Goal: Information Seeking & Learning: Learn about a topic

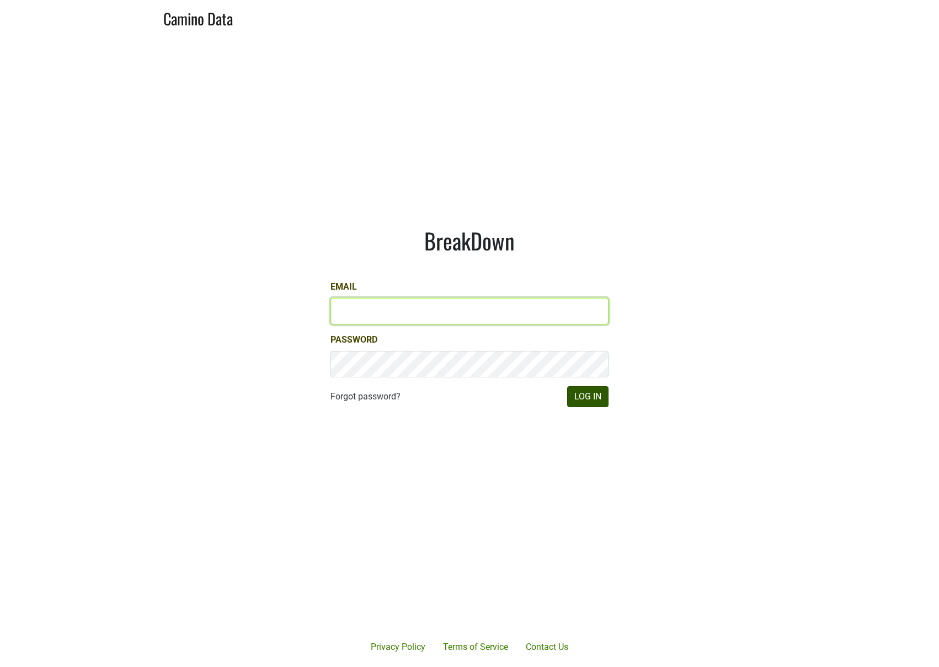
type input "[PERSON_NAME][EMAIL_ADDRESS][DOMAIN_NAME]"
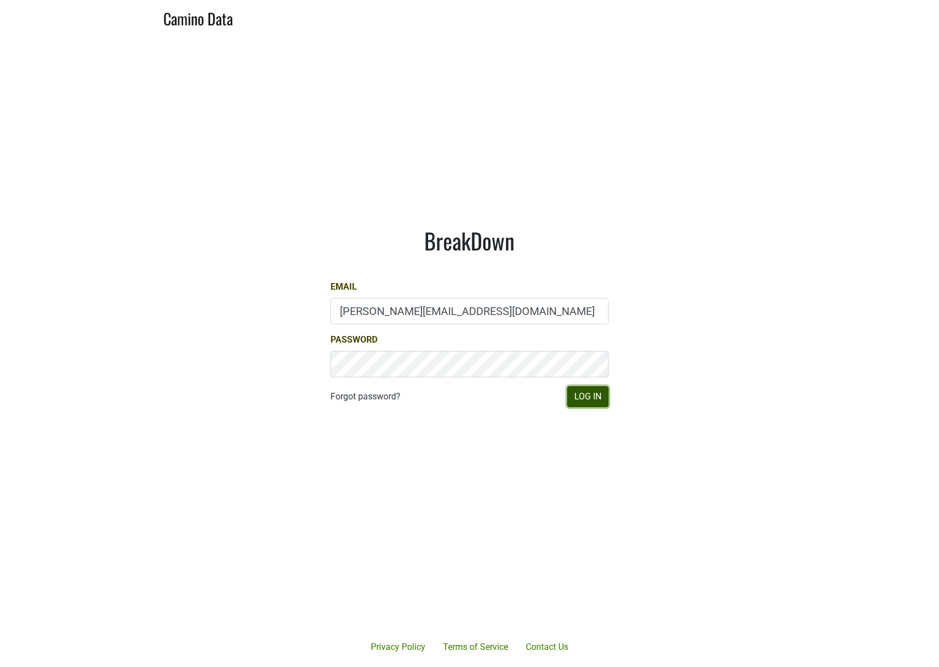
click at [596, 397] on button "Log In" at bounding box center [587, 396] width 41 height 21
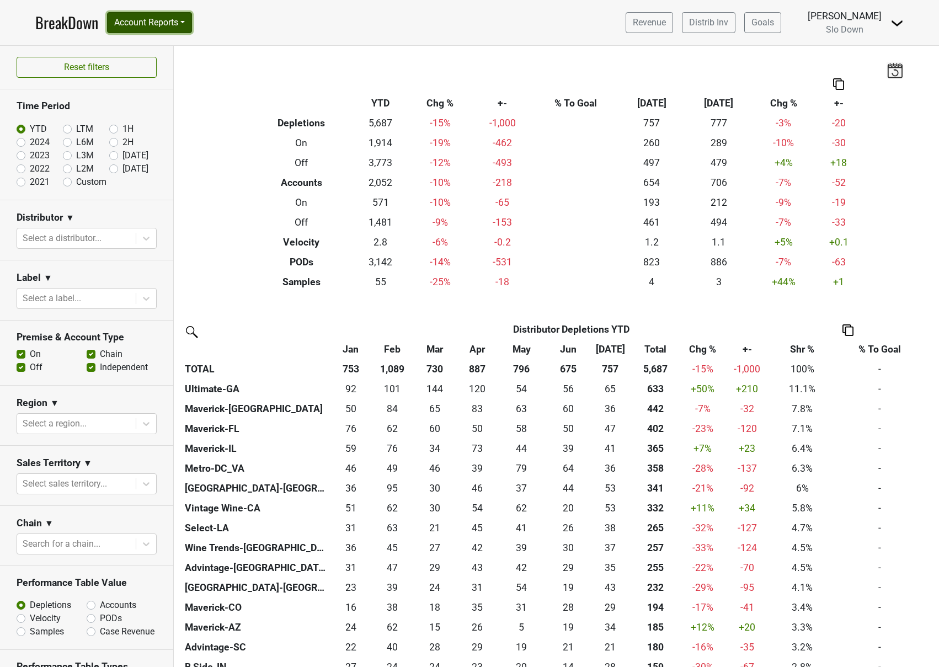
click at [152, 26] on button "Account Reports" at bounding box center [149, 22] width 85 height 21
click at [87, 45] on nav "BreakDown Account Reports SuperRanker Map Award Progress Chain Compliance CRM N…" at bounding box center [469, 22] width 886 height 45
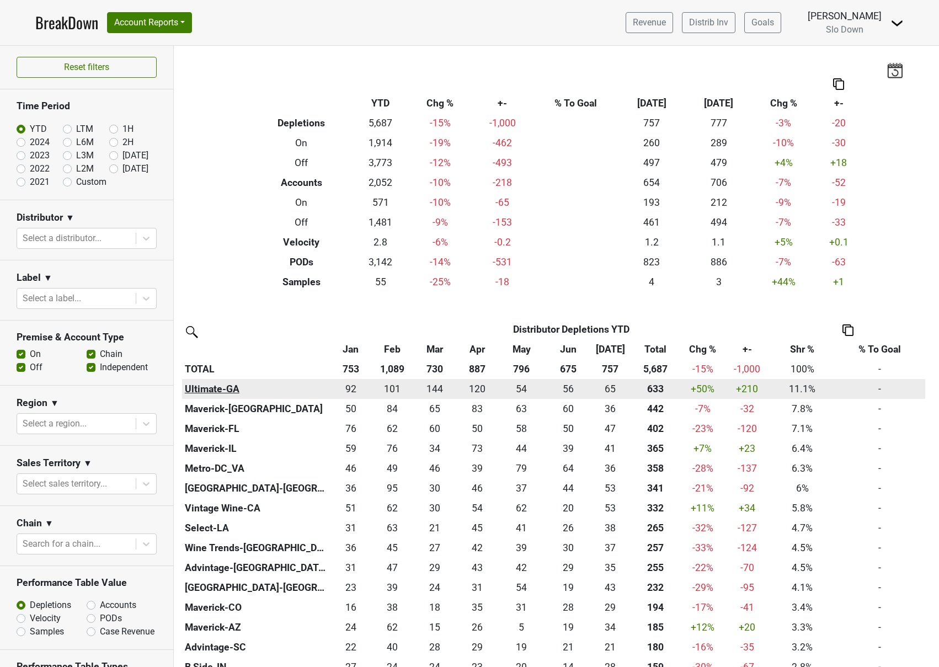
click at [217, 389] on th "Ultimate-GA" at bounding box center [256, 389] width 148 height 20
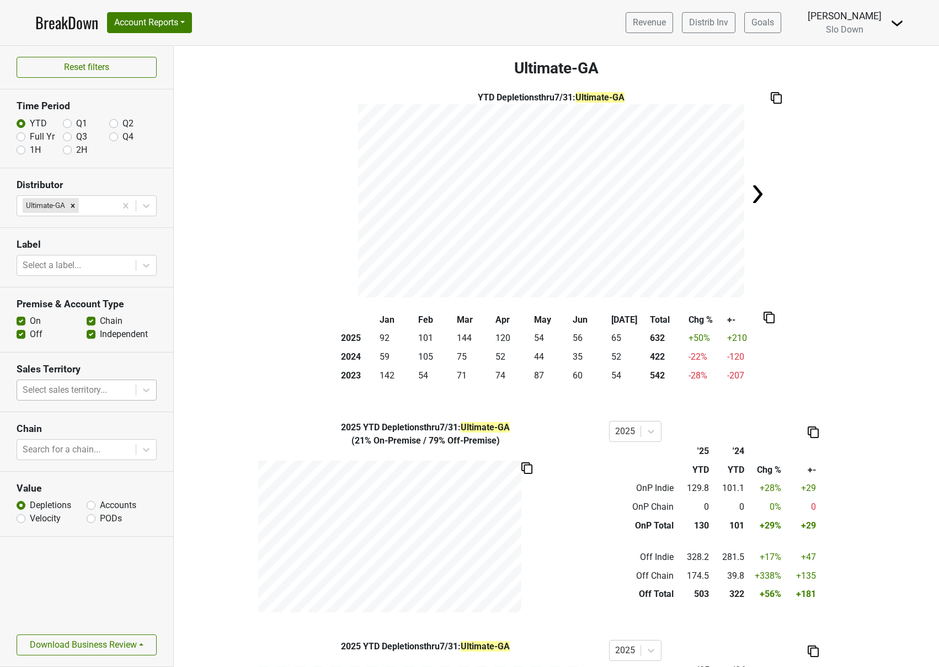
click at [100, 386] on div at bounding box center [77, 389] width 108 height 15
click at [106, 455] on div at bounding box center [77, 449] width 108 height 15
click at [62, 258] on div at bounding box center [77, 265] width 108 height 15
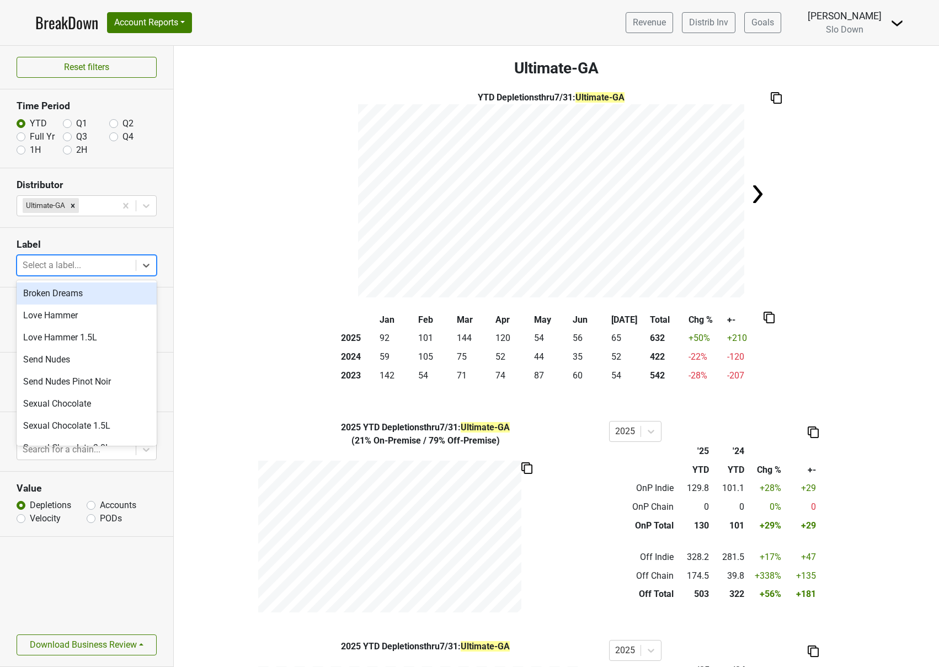
click at [80, 237] on section "Label option Broken Dreams focused, 1 of 10. 10 results available. Use Up and D…" at bounding box center [86, 258] width 173 height 60
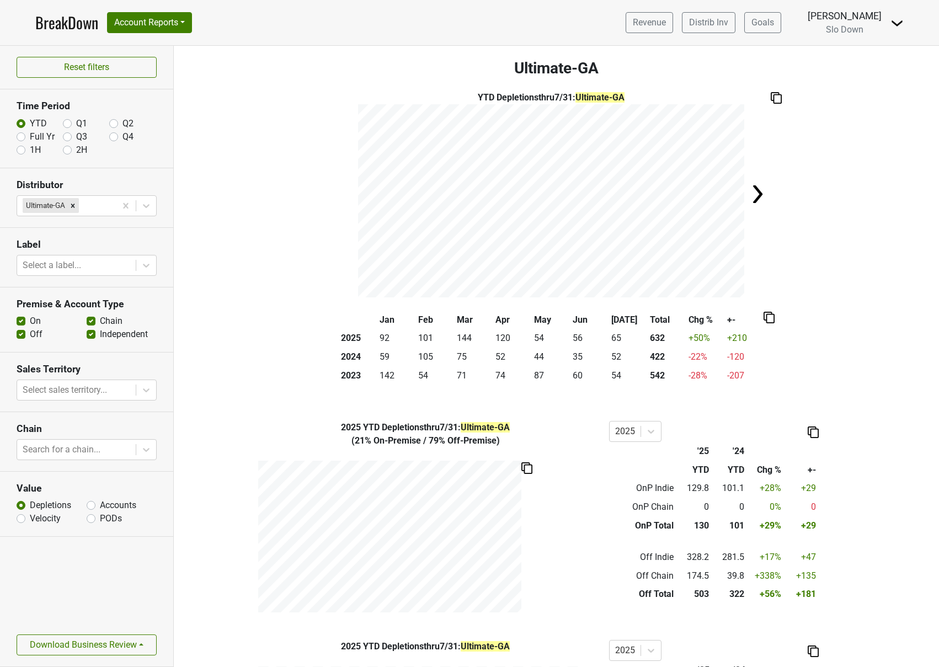
click at [71, 23] on link "BreakDown" at bounding box center [66, 22] width 63 height 23
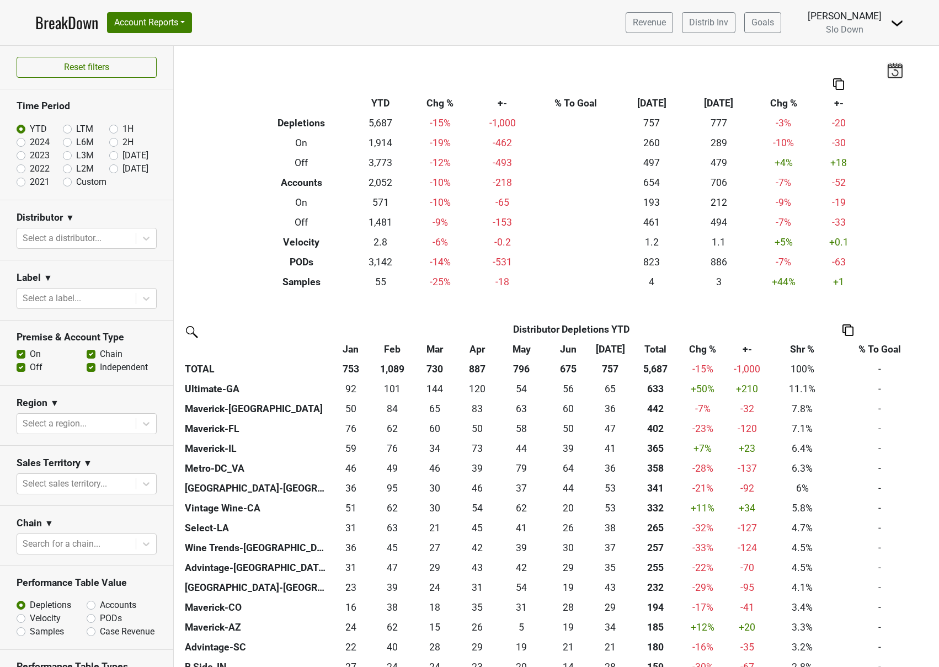
click at [76, 182] on label "Custom" at bounding box center [91, 181] width 30 height 13
click at [67, 182] on input "Custom" at bounding box center [85, 180] width 44 height 11
radio input "true"
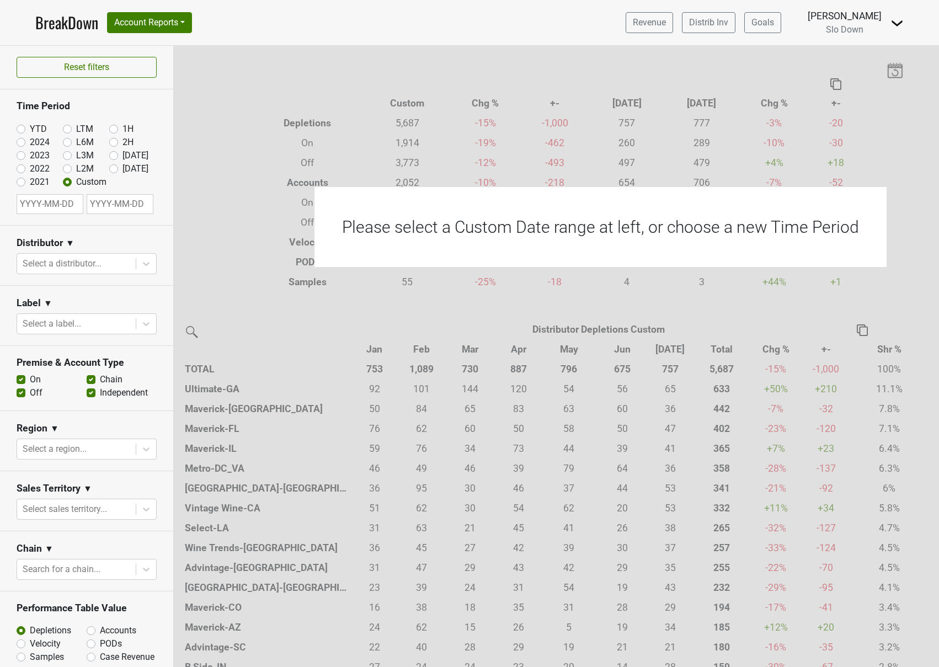
click at [114, 186] on div "YTD LTM 1H 2024 L6M 2H 2023 L3M Jul '25 2022 L2M Aug '25 2021 Custom" at bounding box center [87, 153] width 140 height 72
click at [121, 184] on div "YTD LTM 1H 2024 L6M 2H 2023 L3M Jul '25 2022 L2M Aug '25 2021 Custom" at bounding box center [87, 153] width 140 height 72
click at [85, 223] on section "Time Period YTD LTM 1H 2024 L6M 2H 2023 L3M Jul '25 2022 L2M Aug '25 2021 Custom" at bounding box center [86, 157] width 173 height 136
click at [52, 204] on input "text" at bounding box center [50, 204] width 67 height 20
select select "7"
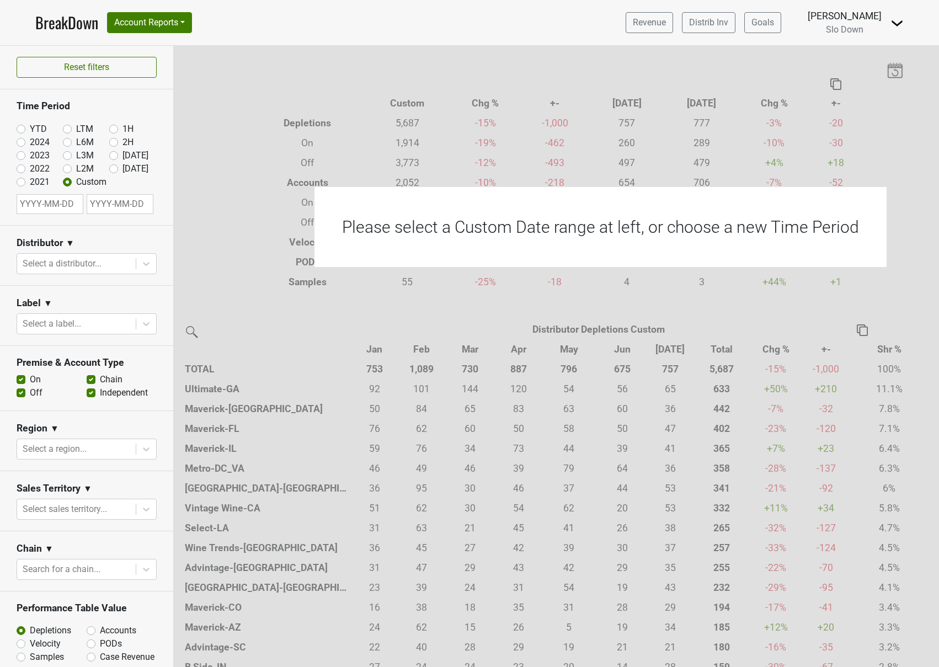
select select "2025"
click at [157, 196] on section "Time Period YTD LTM 1H 2024 L6M 2H 2023 L3M Jul '25 2022 L2M Aug '25 2021 Custo…" at bounding box center [86, 157] width 173 height 136
select select "7"
select select "2025"
click at [67, 200] on input "text" at bounding box center [50, 204] width 67 height 20
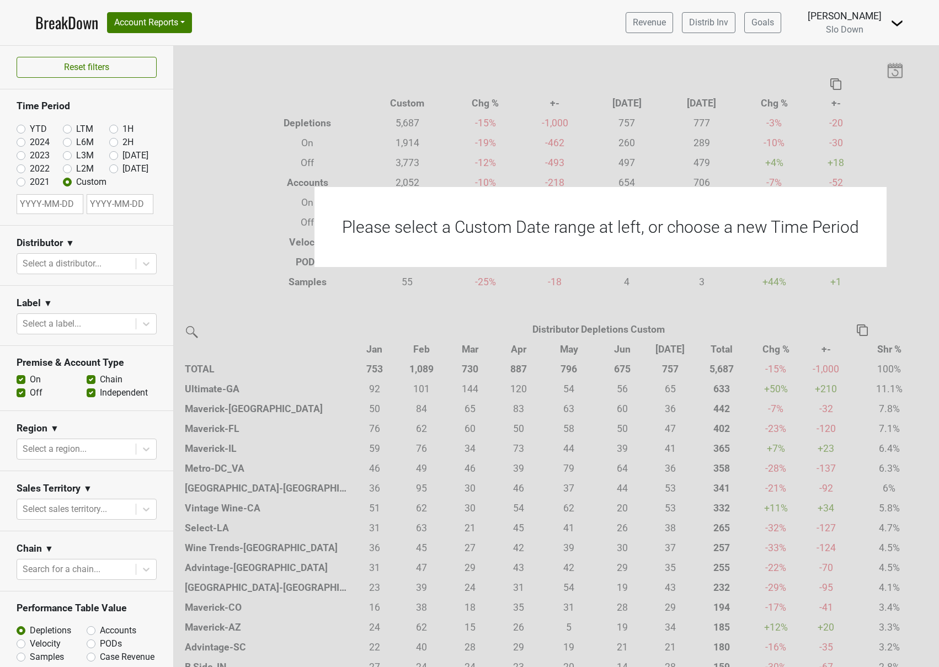
click at [146, 178] on div "YTD LTM 1H 2024 L6M 2H 2023 L3M Jul '25 2022 L2M Aug '25 2021 Custom" at bounding box center [87, 153] width 140 height 72
click at [30, 125] on label "YTD" at bounding box center [38, 128] width 17 height 13
click at [22, 125] on input "YTD" at bounding box center [39, 127] width 44 height 11
radio input "true"
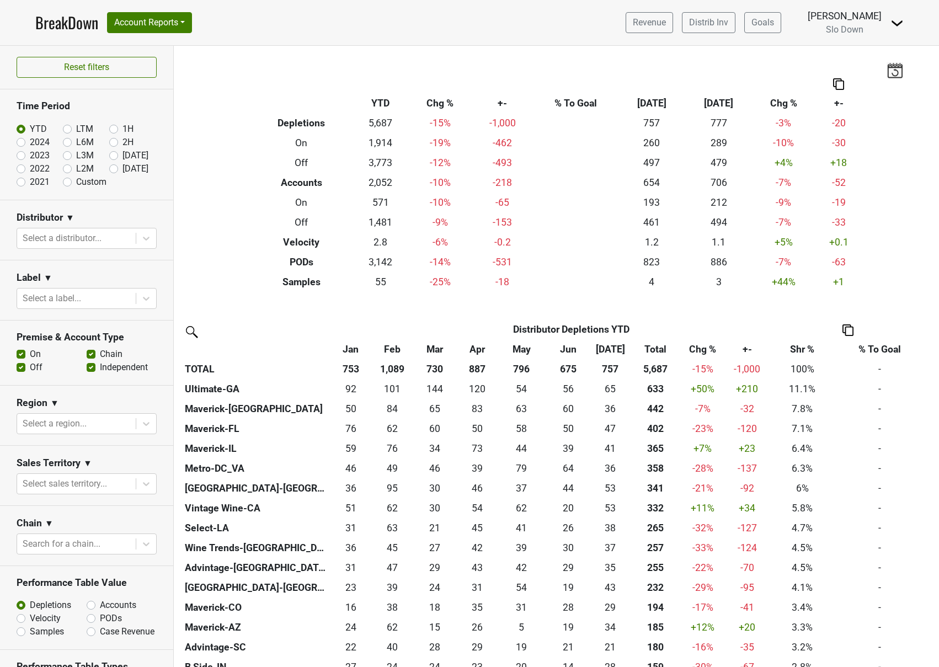
click at [890, 24] on img at bounding box center [896, 23] width 13 height 13
click at [852, 41] on link "Control Center" at bounding box center [859, 45] width 87 height 18
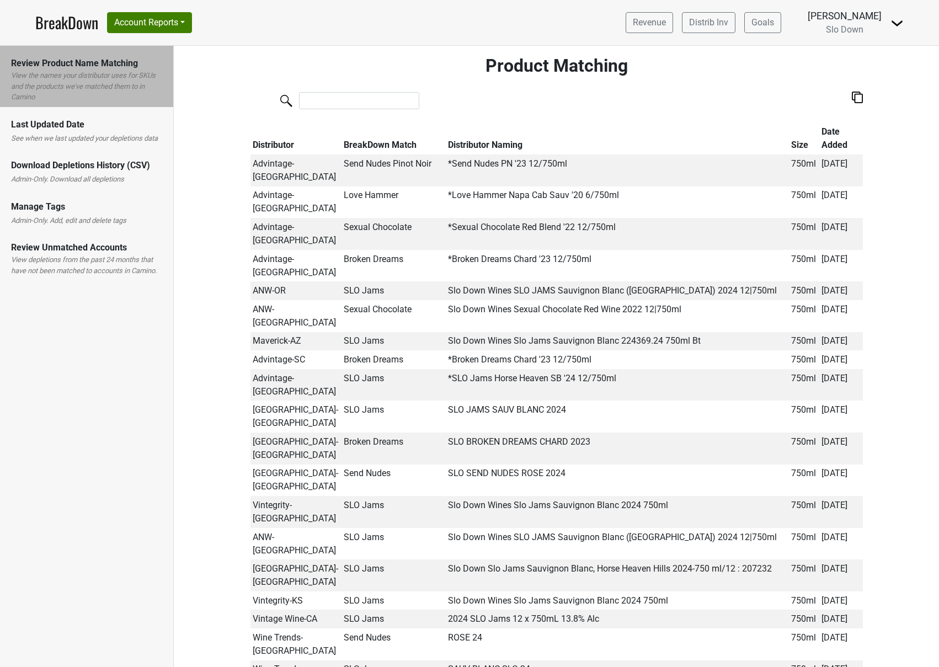
click at [85, 144] on div "Last Updated Date See when we last updated your depletions data" at bounding box center [86, 127] width 173 height 41
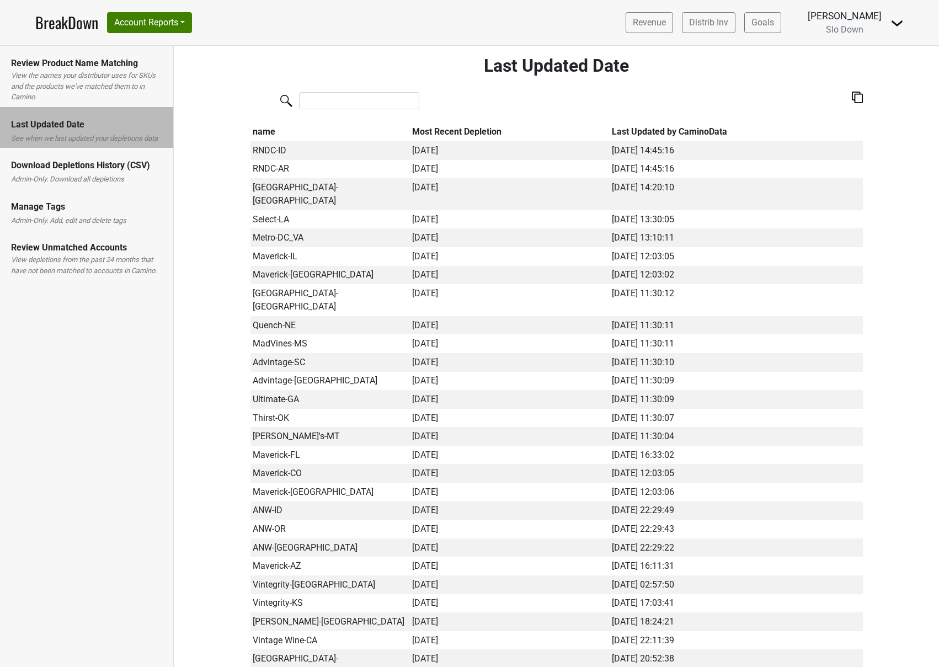
click at [100, 177] on label "Admin-Only. Download all depletions" at bounding box center [67, 179] width 113 height 11
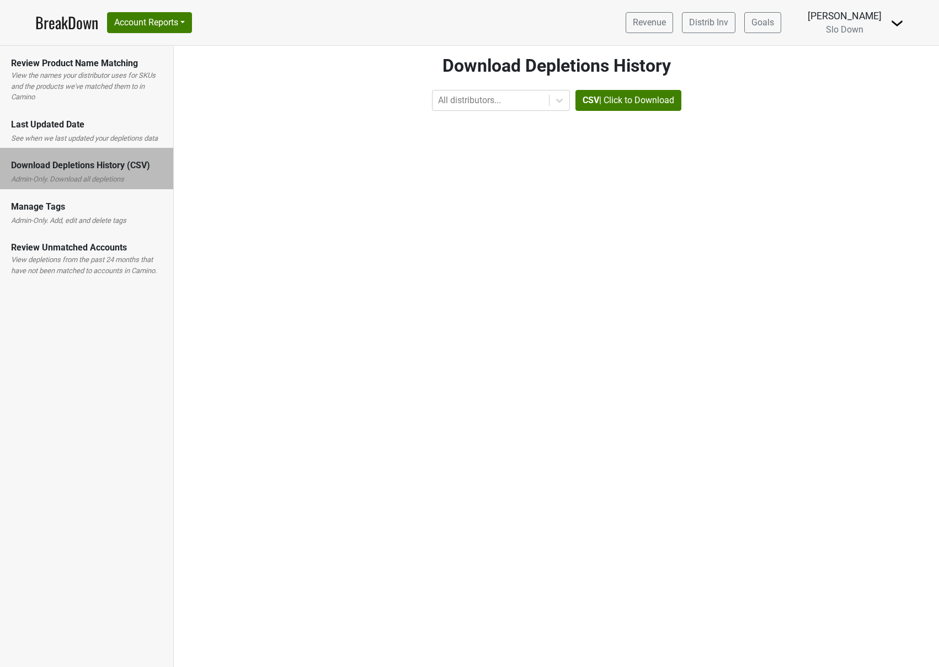
click at [105, 254] on label "View depletions from the past 24 months that have not been matched to accounts …" at bounding box center [86, 265] width 151 height 22
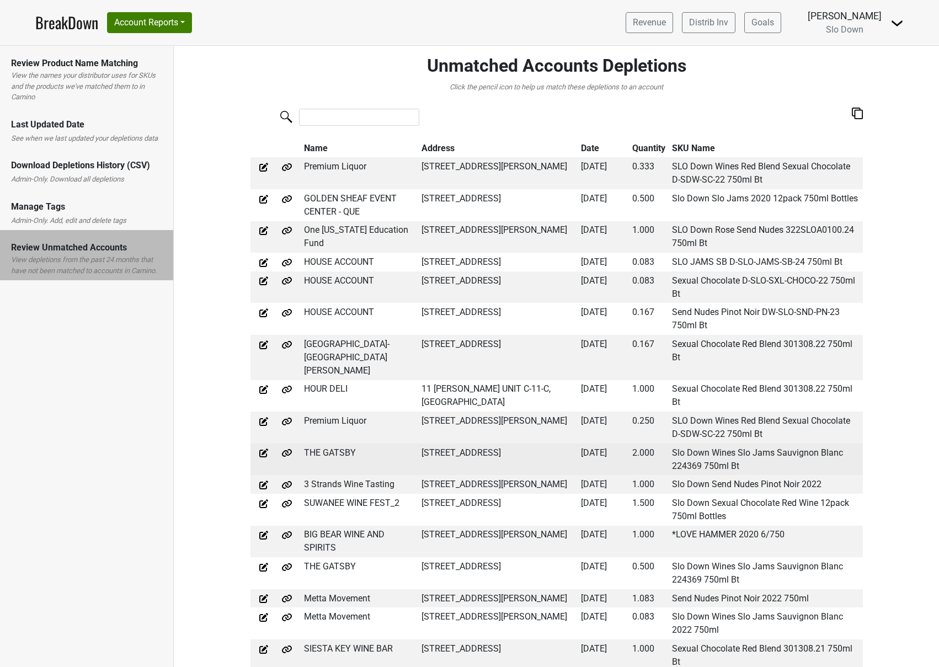
click at [347, 453] on td "THE GATSBY" at bounding box center [360, 459] width 118 height 32
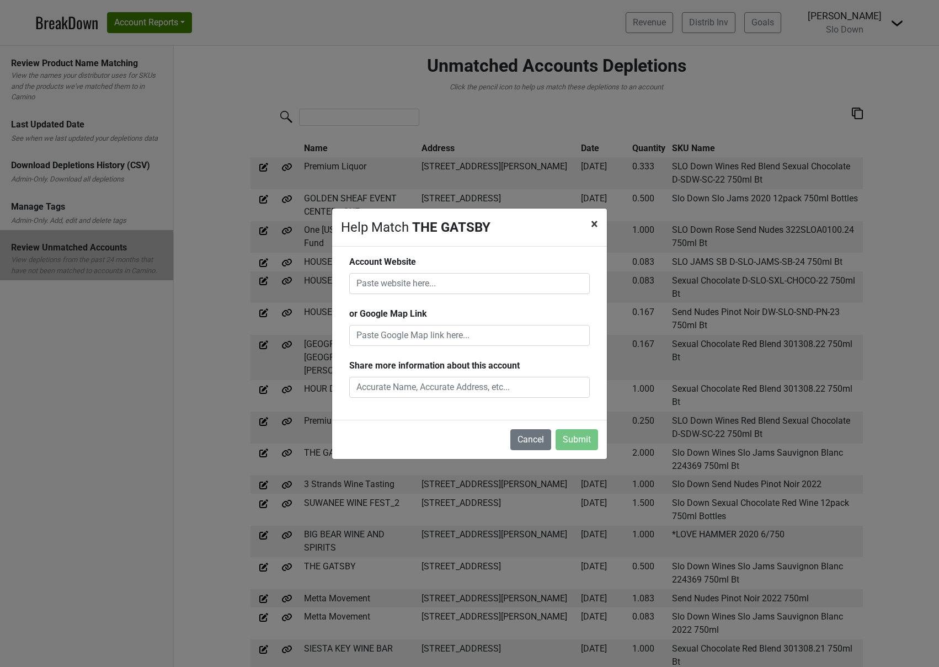
click at [595, 223] on span "×" at bounding box center [594, 223] width 7 height 15
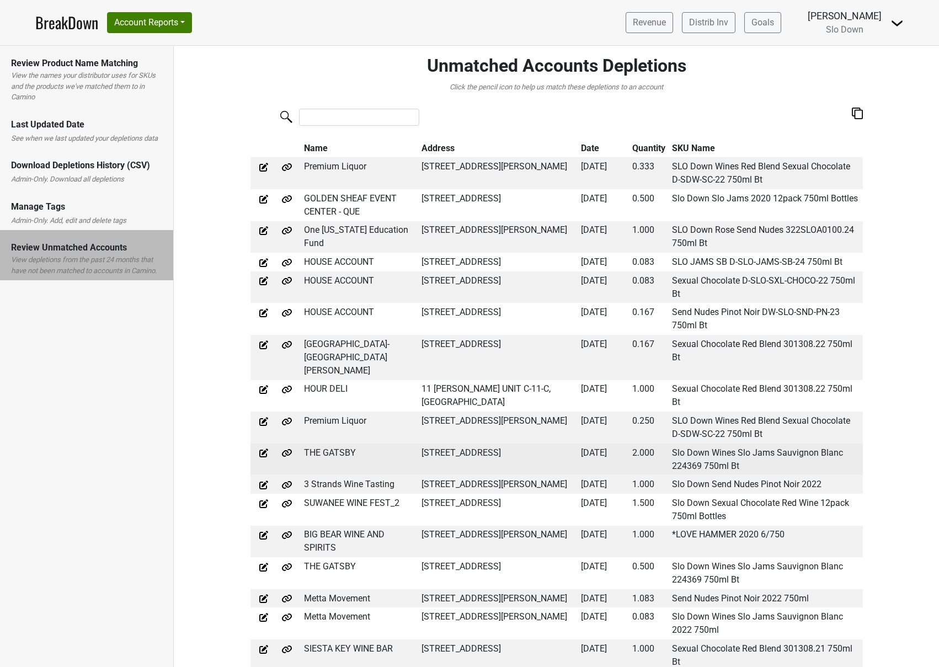
drag, startPoint x: 417, startPoint y: 451, endPoint x: 457, endPoint y: 469, distance: 43.7
click at [457, 469] on td "20 AVENIDA GOYA ROAD, TUBAC, AZ 85646" at bounding box center [498, 459] width 159 height 32
copy td "20 AVENIDA GOYA ROAD, TUBAC, AZ 85646"
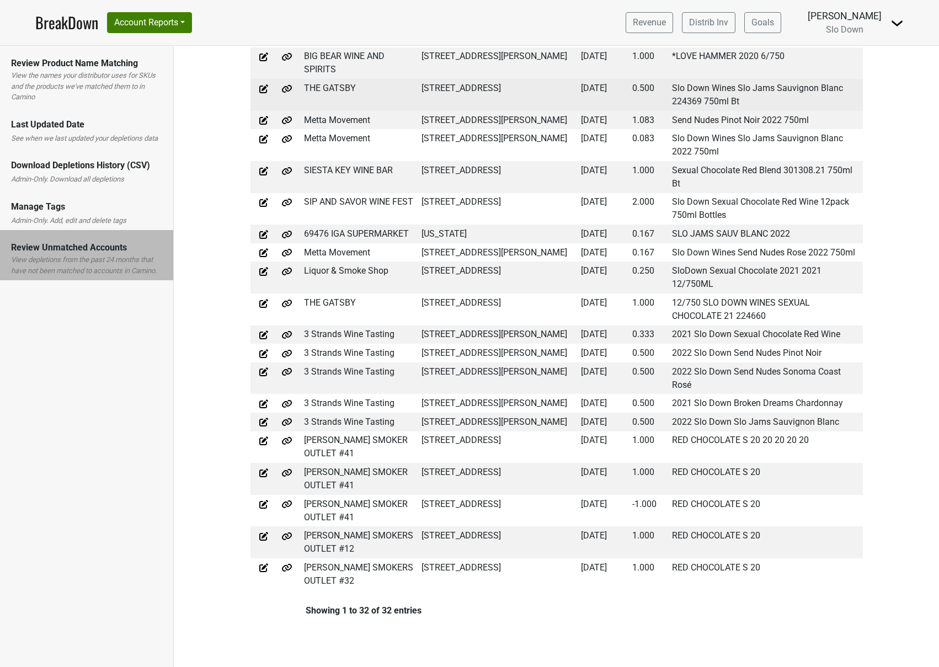
scroll to position [544, 0]
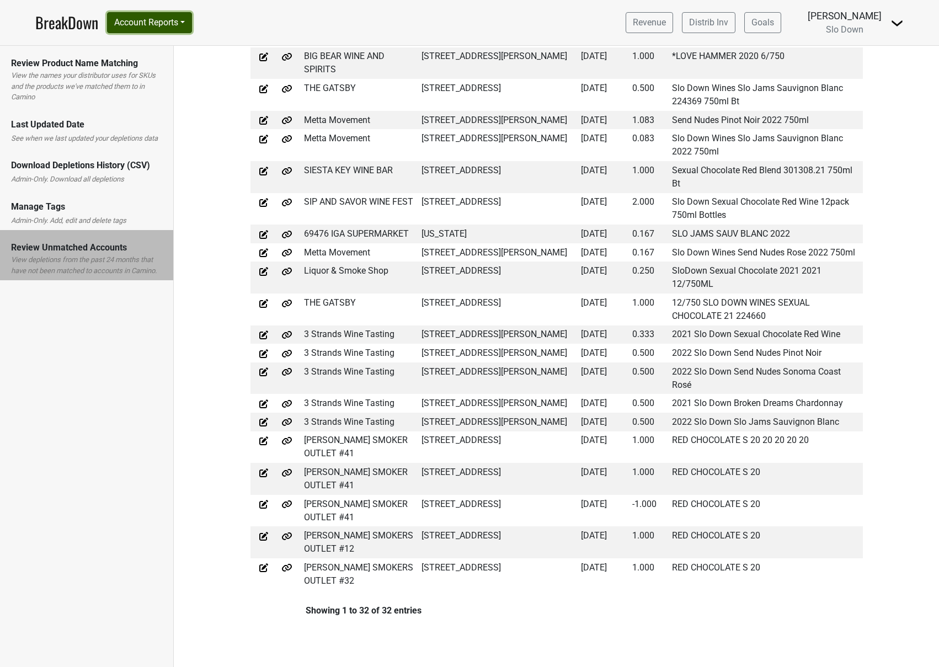
click at [172, 20] on button "Account Reports" at bounding box center [149, 22] width 85 height 21
click at [163, 114] on link "CRM Notes" at bounding box center [157, 119] width 98 height 18
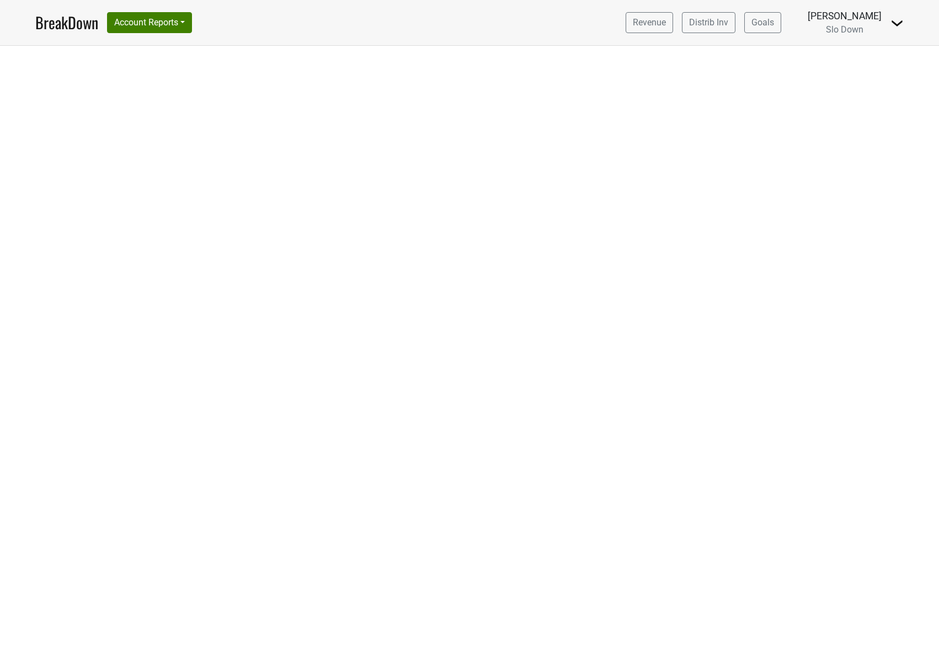
select select "CA"
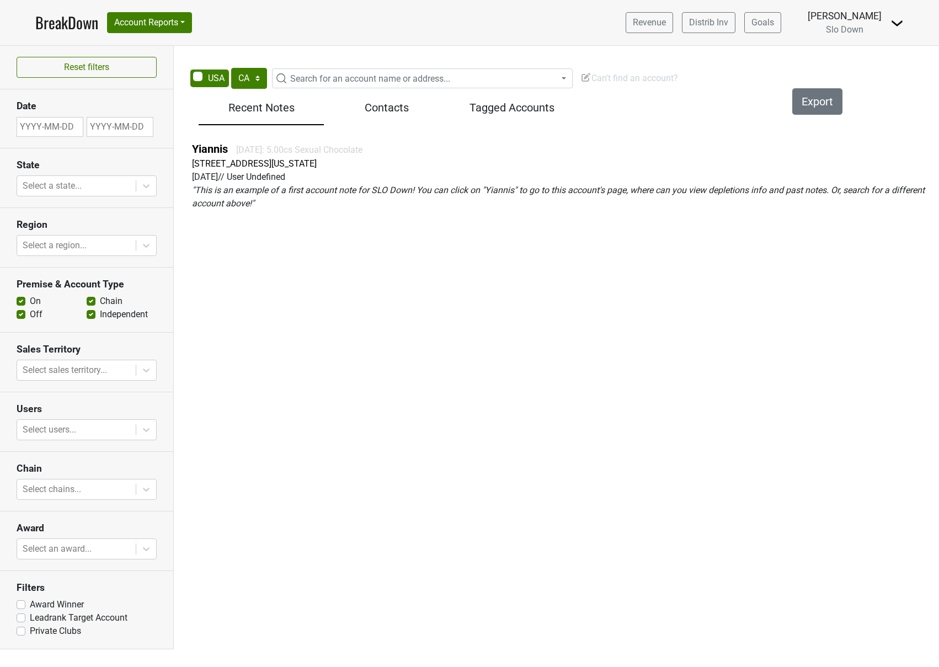
click at [377, 110] on h5 "Contacts" at bounding box center [386, 107] width 114 height 13
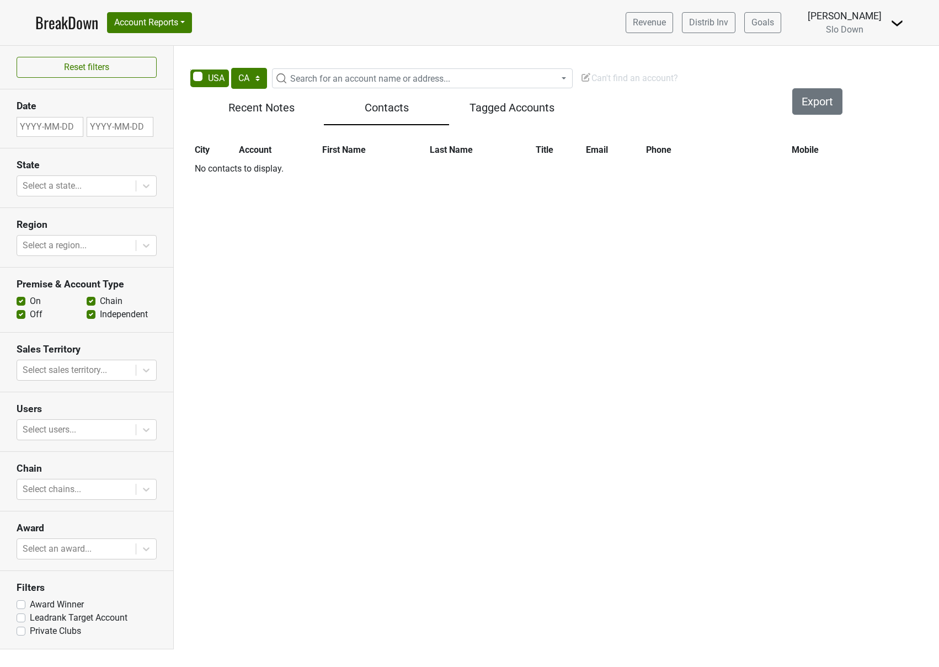
click at [494, 114] on div "Tagged Accounts" at bounding box center [511, 110] width 125 height 30
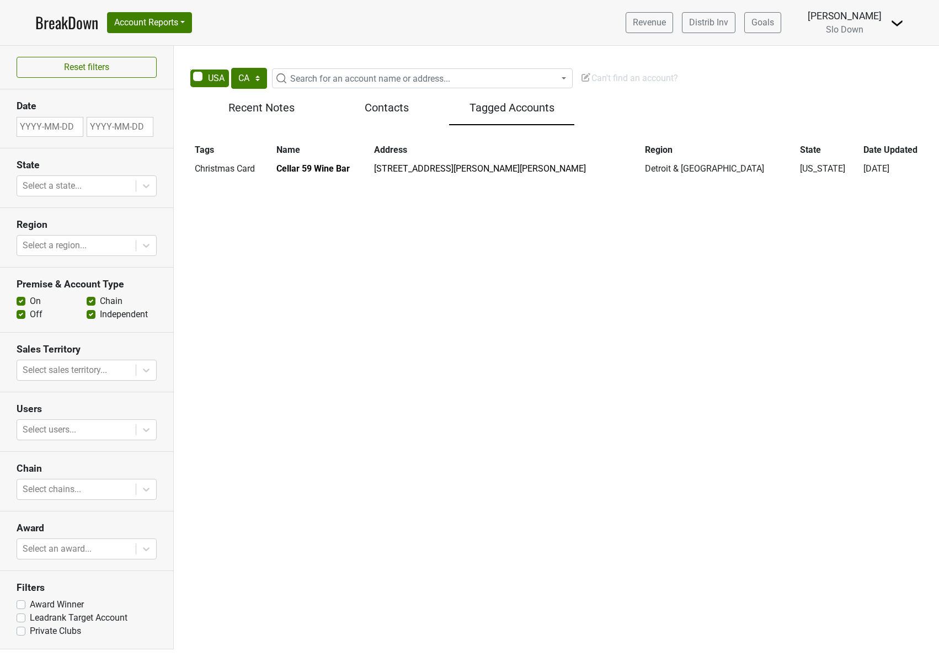
click at [68, 23] on link "BreakDown" at bounding box center [66, 22] width 63 height 23
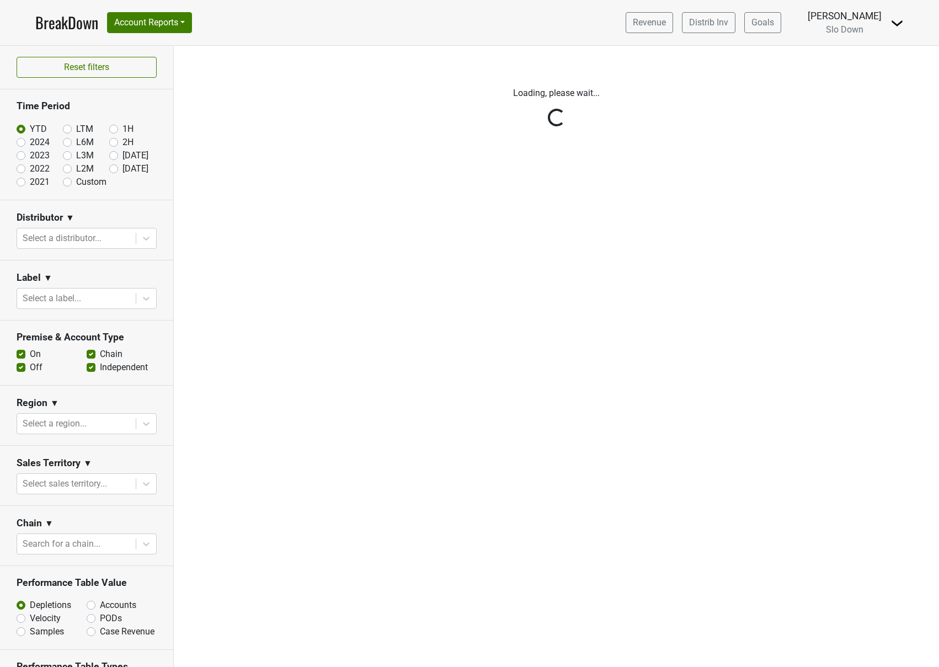
click at [858, 28] on span "Slo Down" at bounding box center [845, 29] width 38 height 10
click at [896, 24] on img at bounding box center [896, 23] width 13 height 13
click at [872, 49] on link "Control Center" at bounding box center [859, 45] width 87 height 18
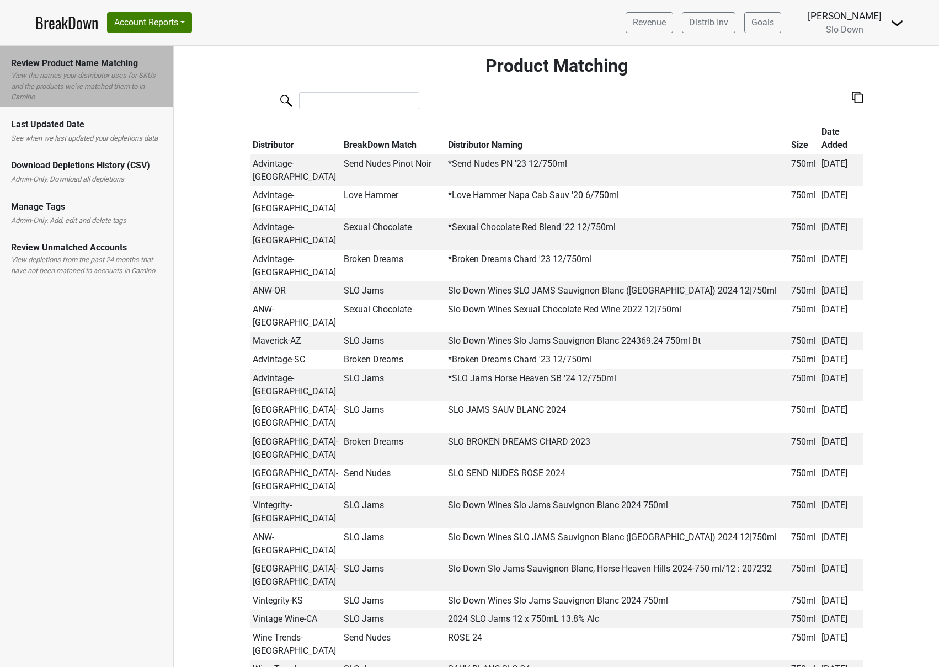
click at [83, 215] on label "Admin-Only. Add, edit and delete tags" at bounding box center [68, 220] width 115 height 11
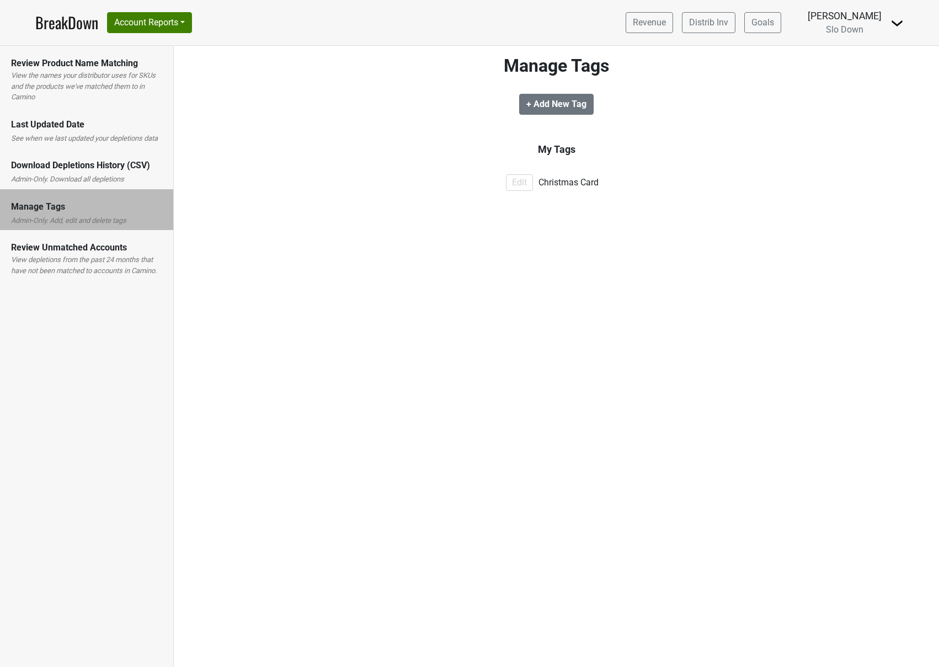
click at [72, 19] on link "BreakDown" at bounding box center [66, 22] width 63 height 23
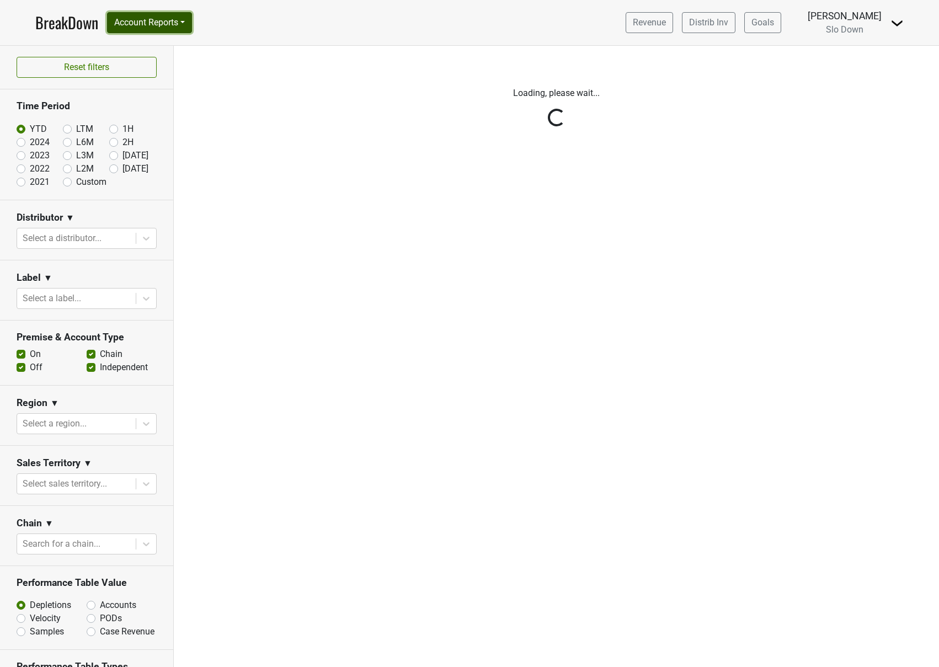
click at [154, 24] on button "Account Reports" at bounding box center [149, 22] width 85 height 21
click at [154, 52] on link "SuperRanker" at bounding box center [157, 48] width 98 height 18
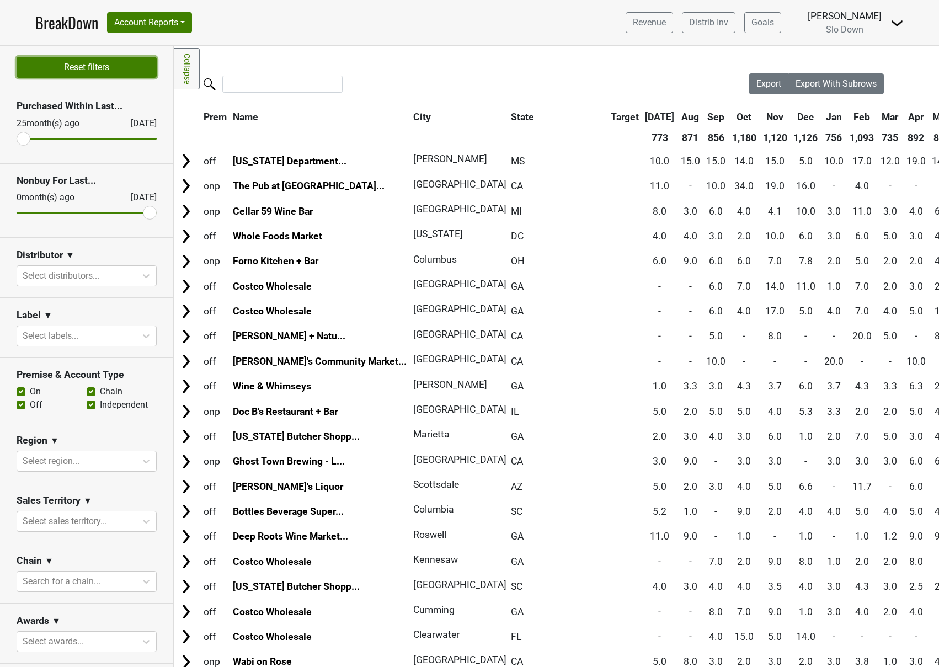
click at [100, 59] on button "Reset filters" at bounding box center [87, 67] width 140 height 21
click at [89, 25] on link "BreakDown" at bounding box center [66, 22] width 63 height 23
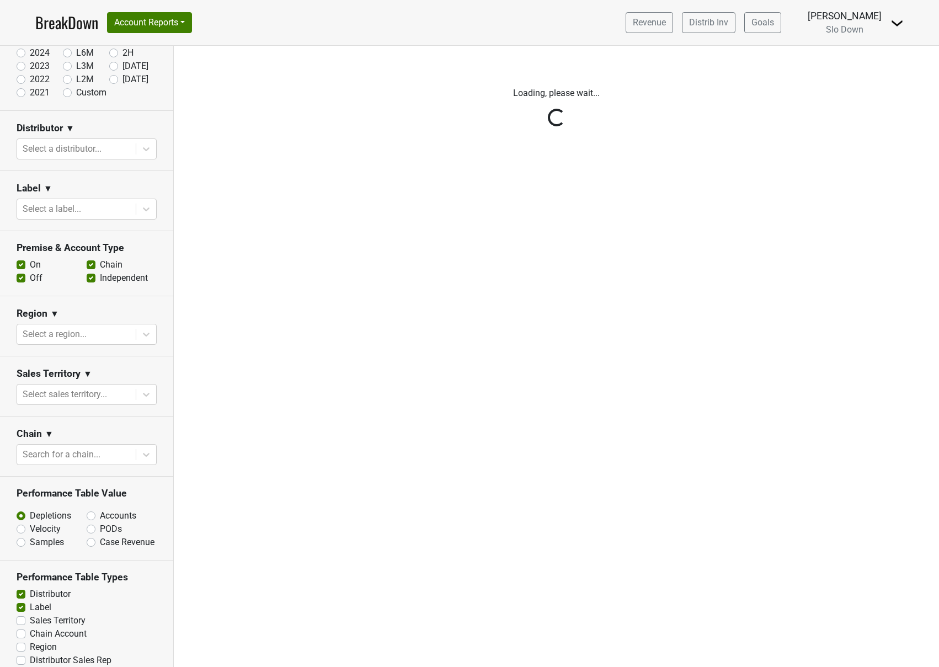
scroll to position [141, 0]
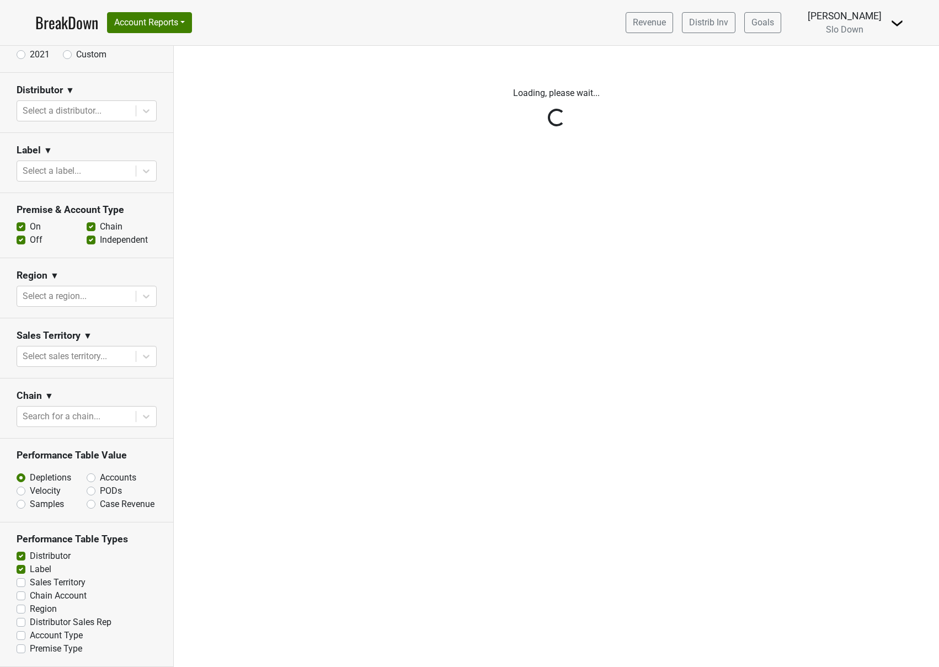
click at [20, 623] on div "Reset filters Time Period YTD LTM 1H 2024 L6M 2H 2023 L3M Jul '25 2022 L2M Aug …" at bounding box center [87, 356] width 174 height 621
click at [20, 622] on div "Reset filters Time Period YTD LTM 1H 2024 L6M 2H 2023 L3M Jul '25 2022 L2M Aug …" at bounding box center [87, 356] width 174 height 621
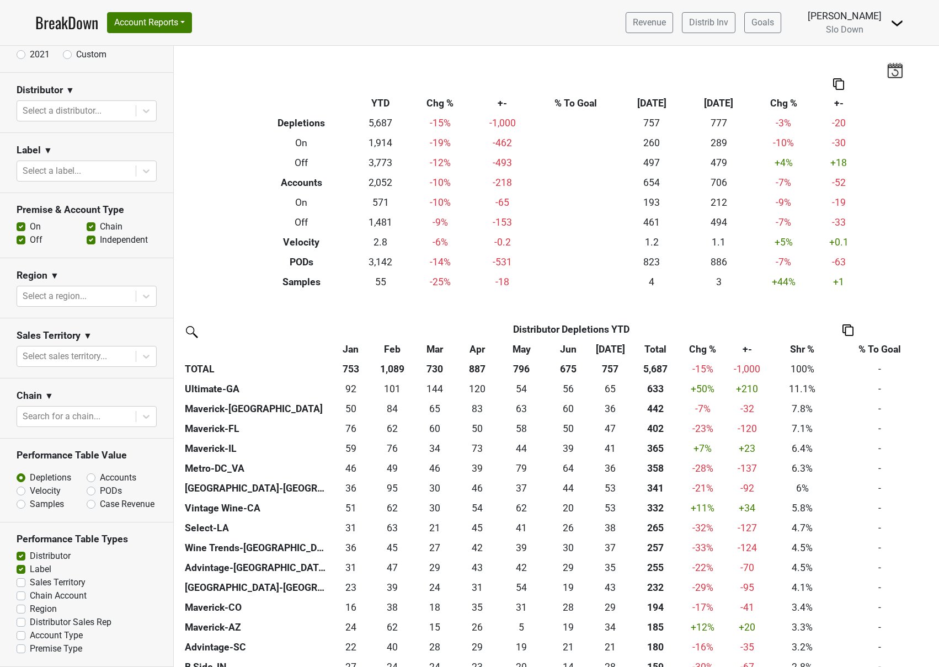
click at [30, 622] on label "Distributor Sales Rep" at bounding box center [71, 621] width 82 height 13
click at [20, 622] on input "Distributor Sales Rep" at bounding box center [21, 620] width 9 height 11
checkbox input "true"
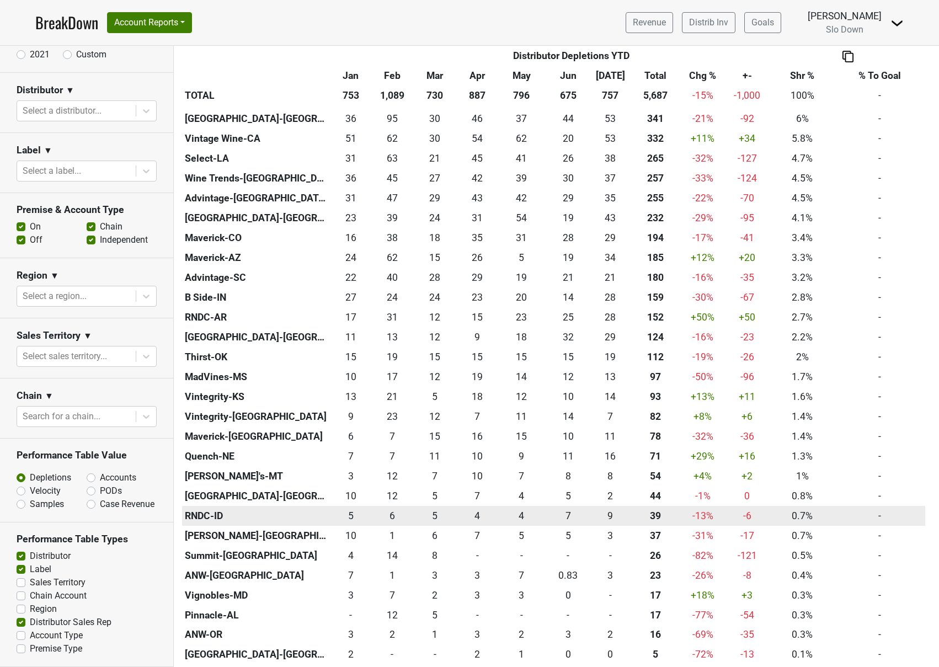
scroll to position [0, 0]
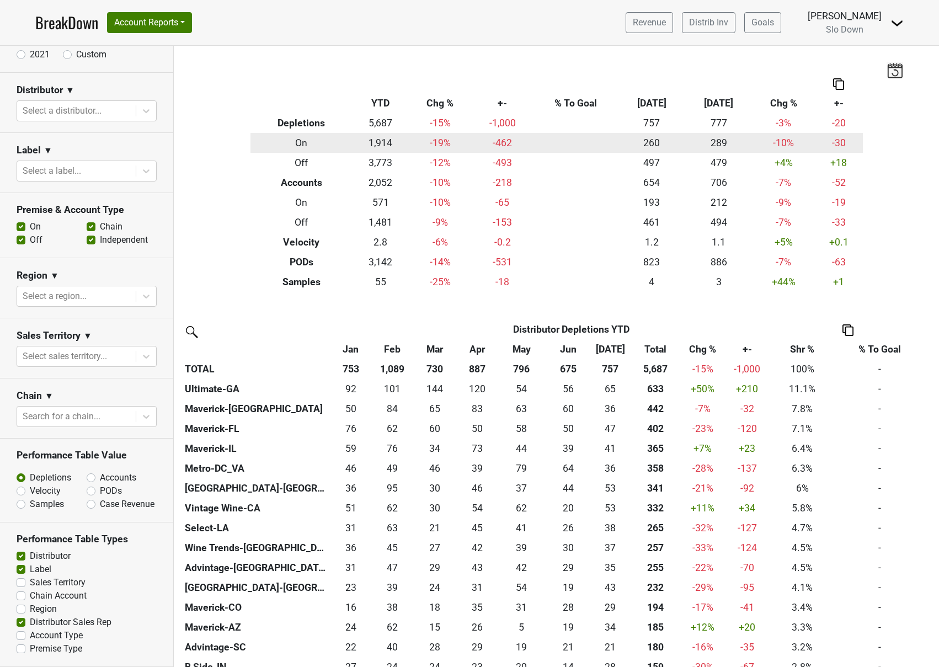
drag, startPoint x: 578, startPoint y: 158, endPoint x: 575, endPoint y: 147, distance: 11.5
click at [578, 158] on td at bounding box center [575, 163] width 85 height 20
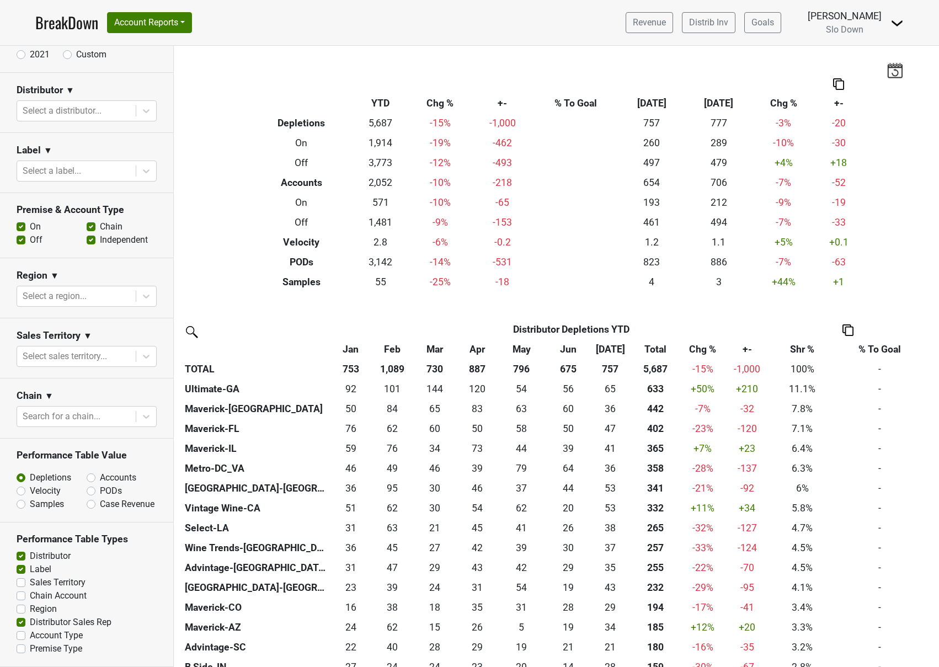
click at [569, 103] on th "% To Goal" at bounding box center [575, 103] width 85 height 20
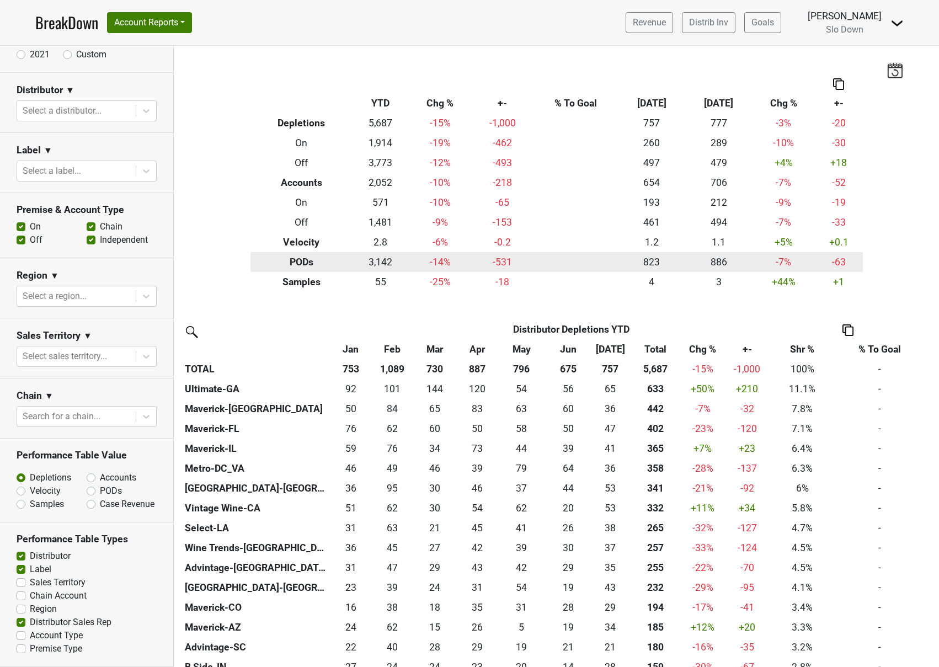
click at [591, 269] on td at bounding box center [575, 262] width 85 height 20
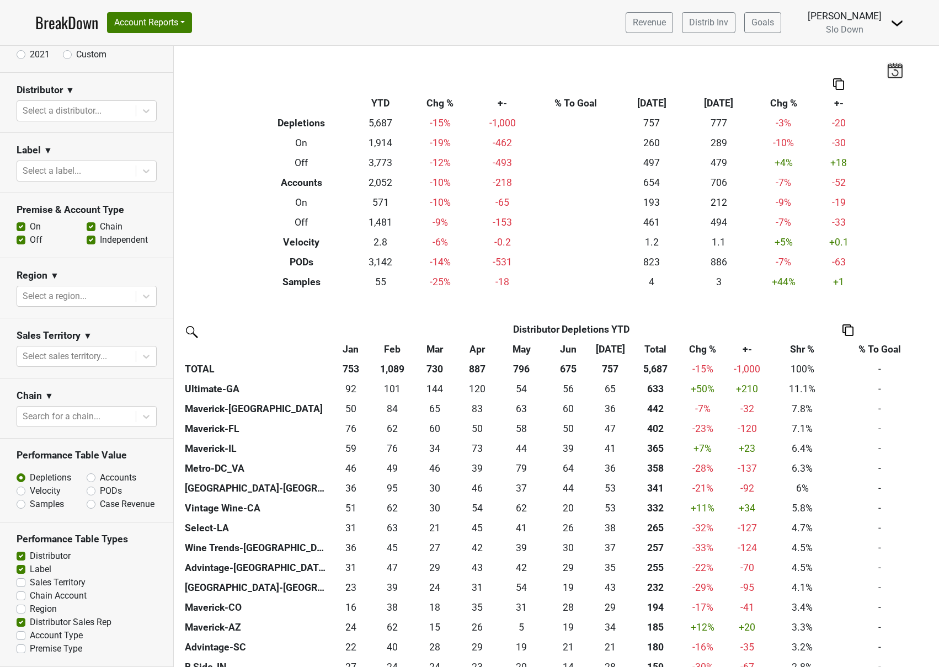
click at [587, 100] on th "% To Goal" at bounding box center [575, 103] width 85 height 20
click at [708, 22] on link "Distrib Inv" at bounding box center [708, 22] width 53 height 21
click at [781, 20] on link "Goals" at bounding box center [762, 22] width 37 height 21
